Goal: Information Seeking & Learning: Learn about a topic

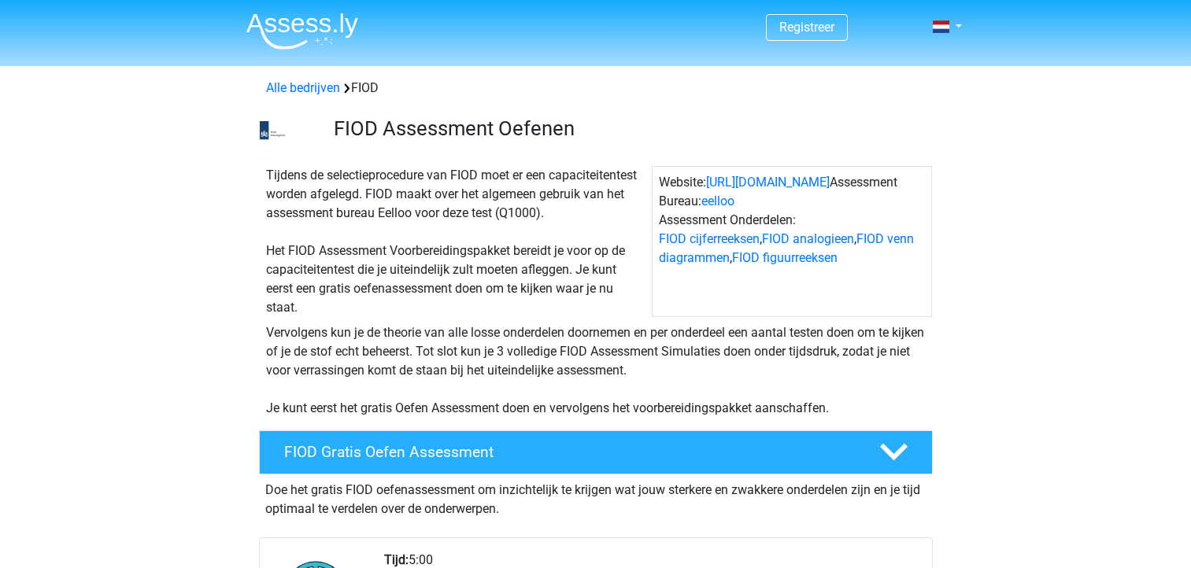
scroll to position [980, 0]
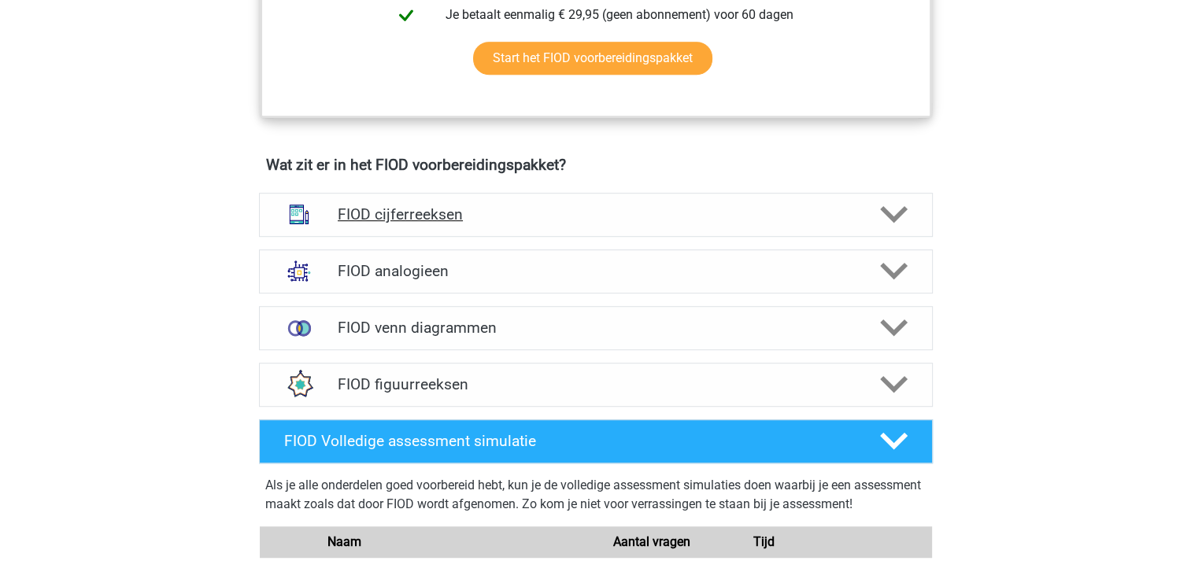
click at [901, 203] on icon at bounding box center [894, 215] width 28 height 28
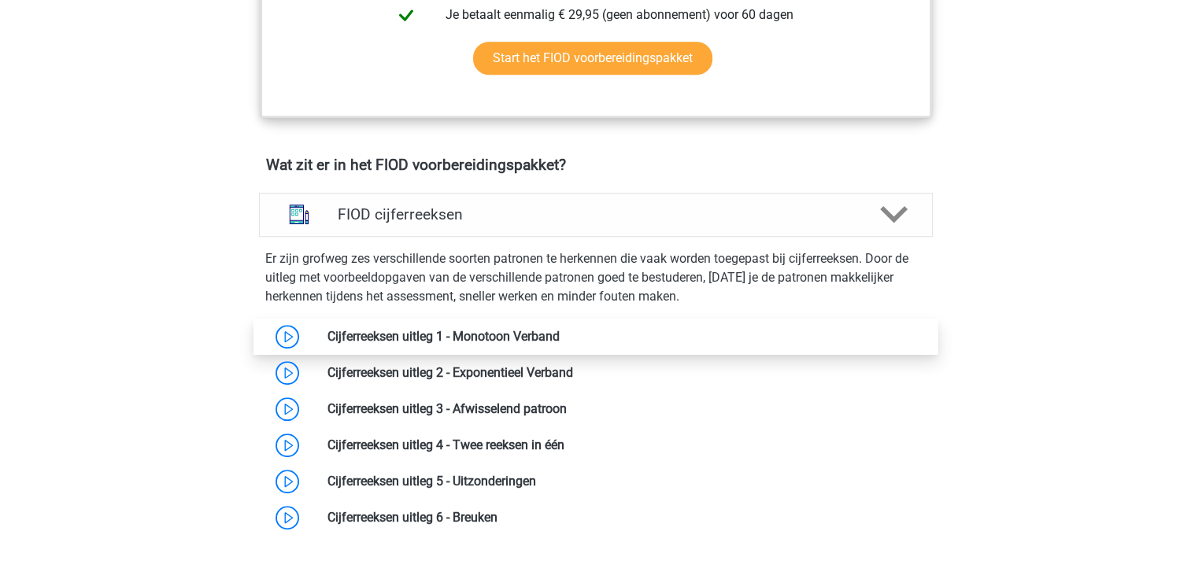
click at [560, 344] on link at bounding box center [560, 336] width 0 height 15
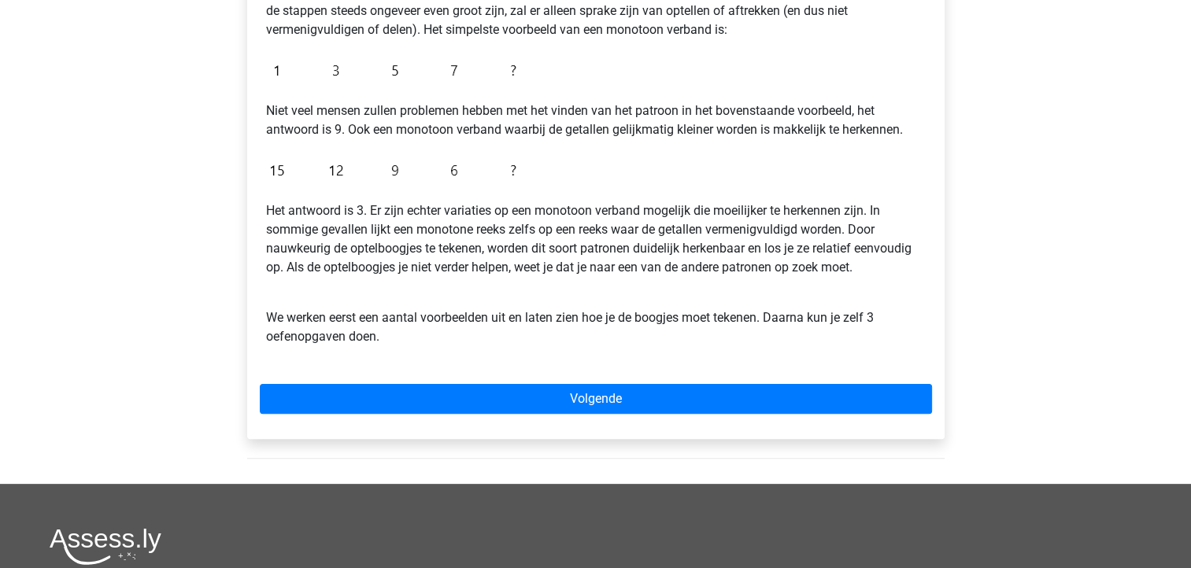
scroll to position [346, 0]
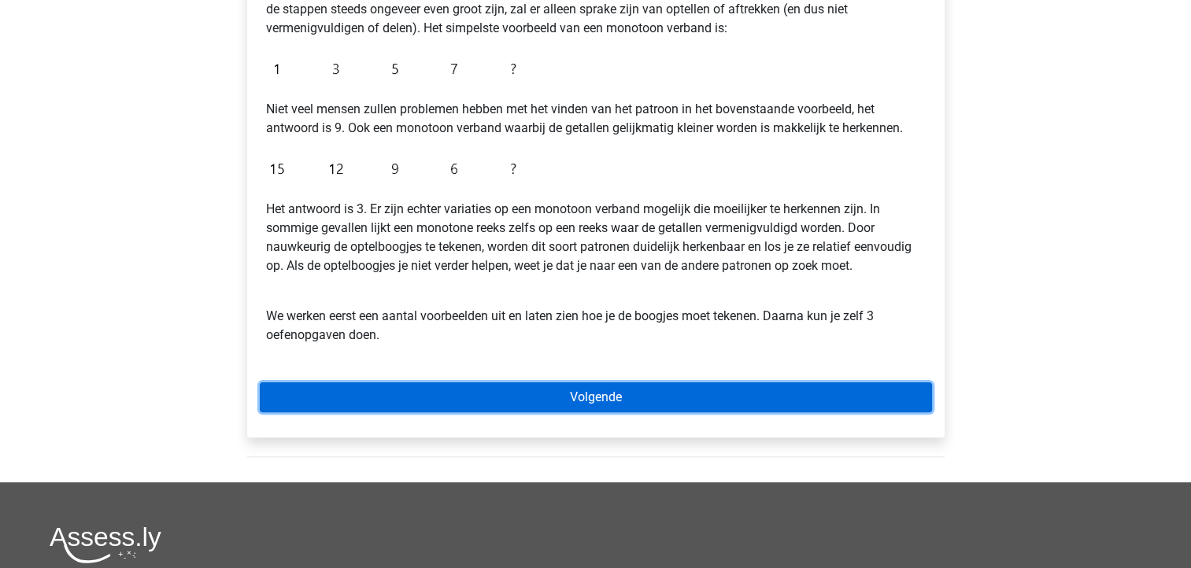
click at [631, 401] on link "Volgende" at bounding box center [596, 398] width 672 height 30
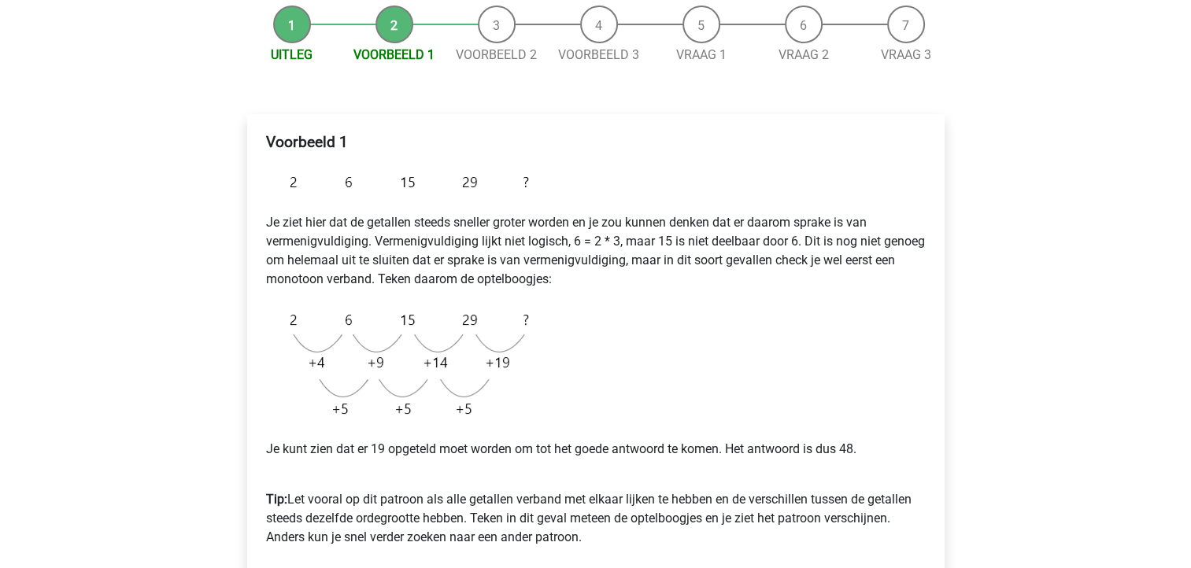
scroll to position [161, 0]
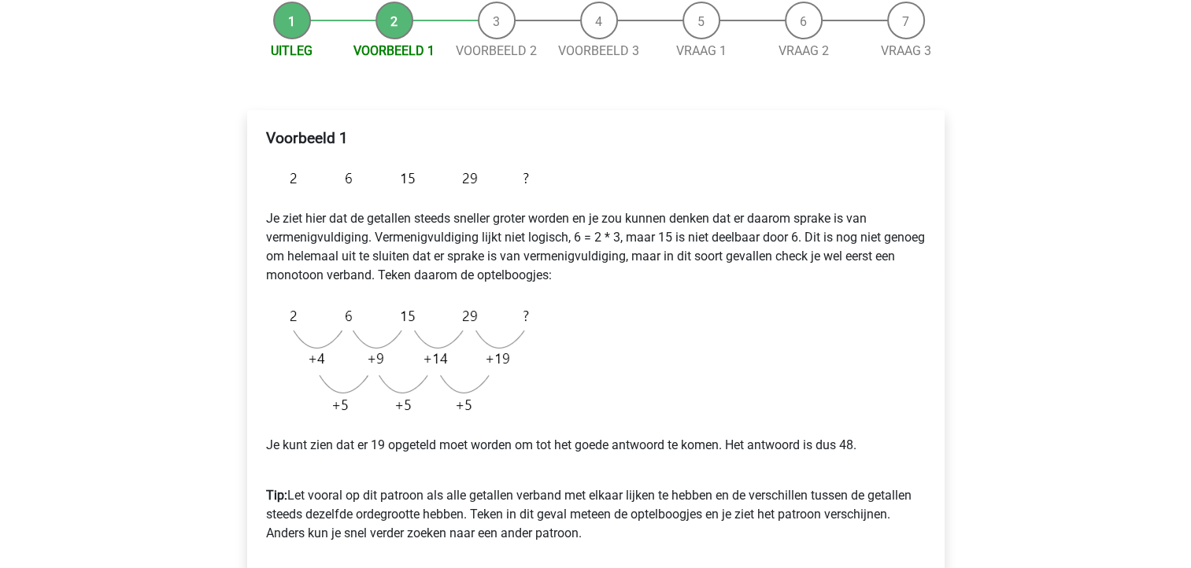
click at [1184, 202] on div "Registreer Nederlands English" at bounding box center [595, 467] width 1191 height 1257
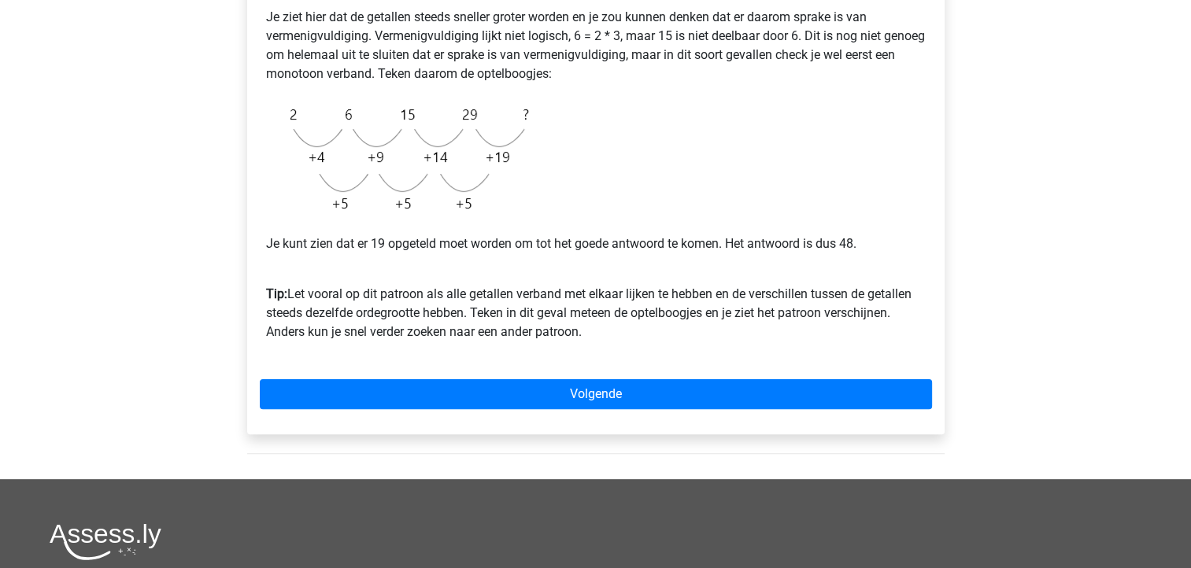
scroll to position [368, 0]
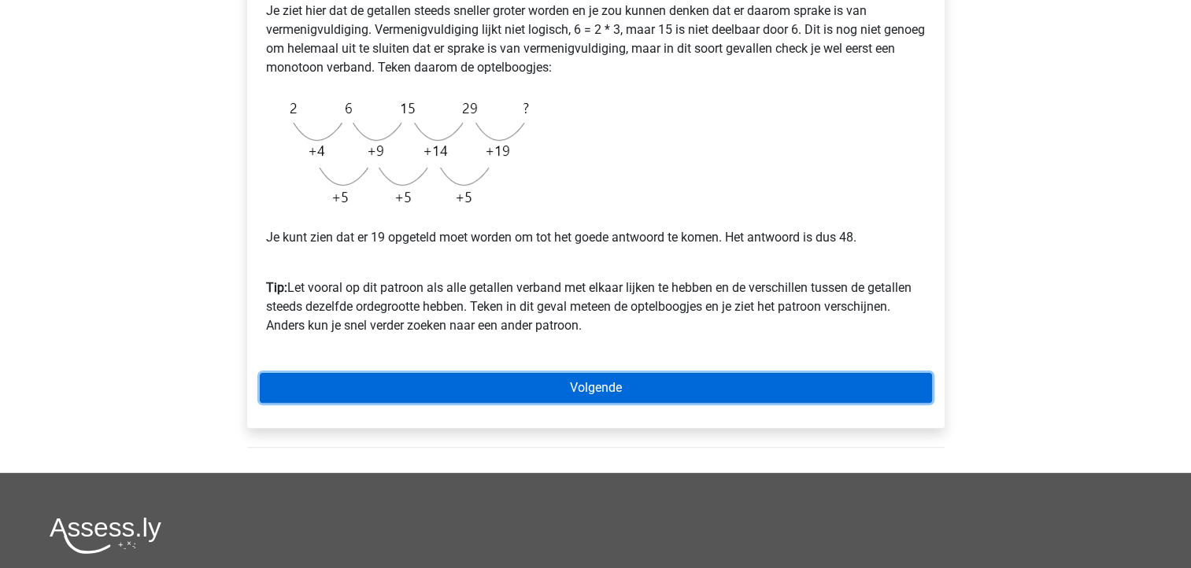
click at [705, 394] on link "Volgende" at bounding box center [596, 388] width 672 height 30
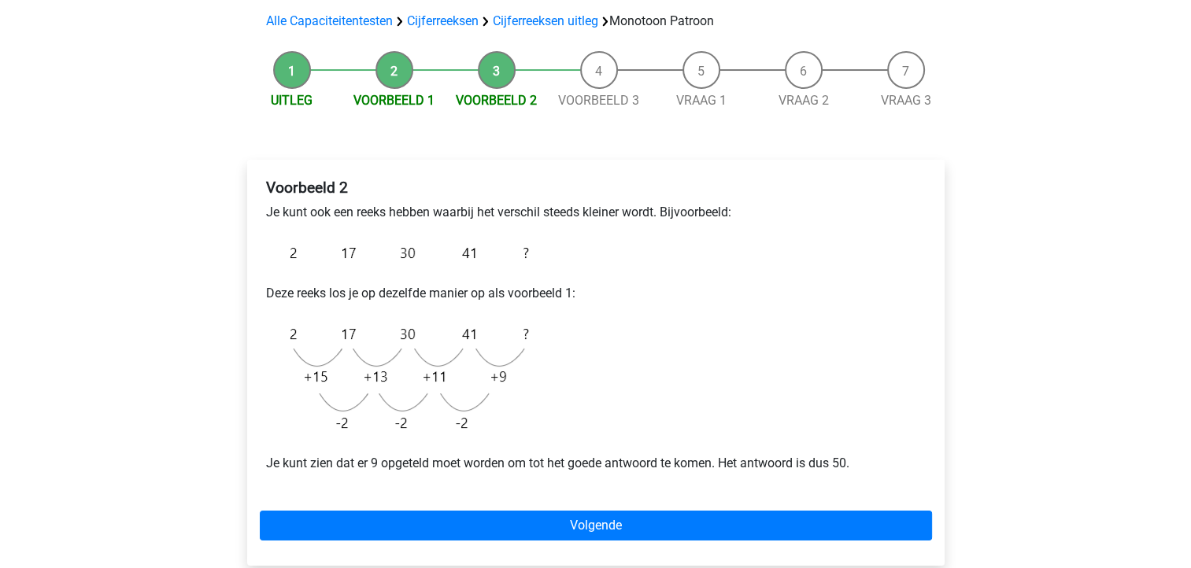
scroll to position [86, 0]
